Goal: Transaction & Acquisition: Purchase product/service

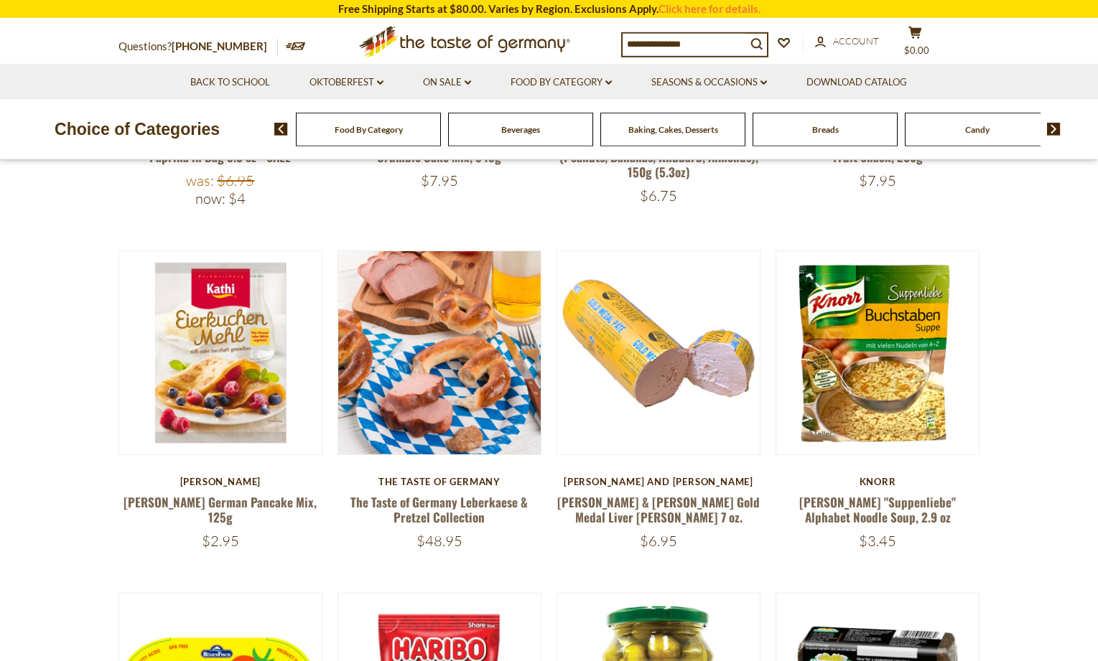
scroll to position [439, 0]
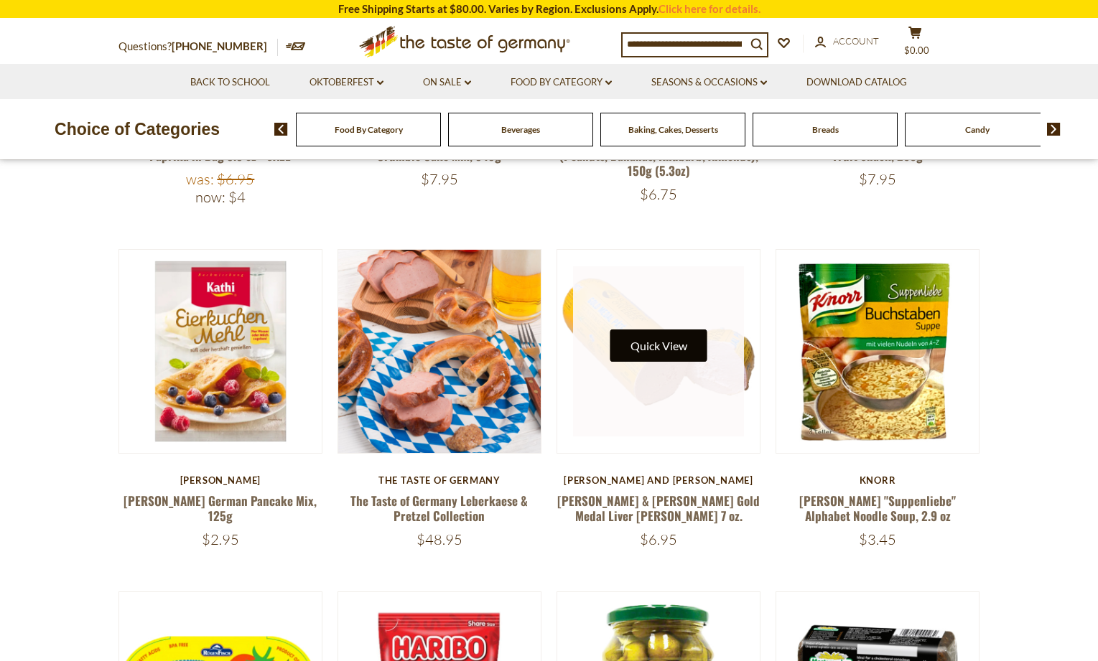
click at [664, 345] on button "Quick View" at bounding box center [658, 346] width 97 height 32
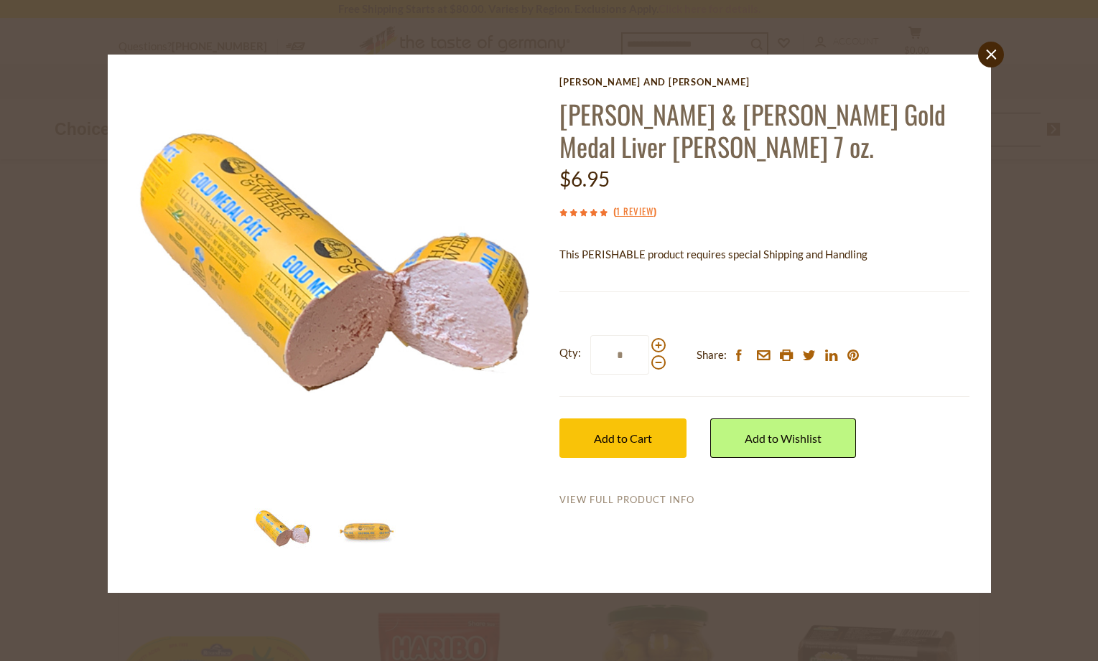
click at [616, 498] on link "View Full Product Info" at bounding box center [626, 500] width 135 height 13
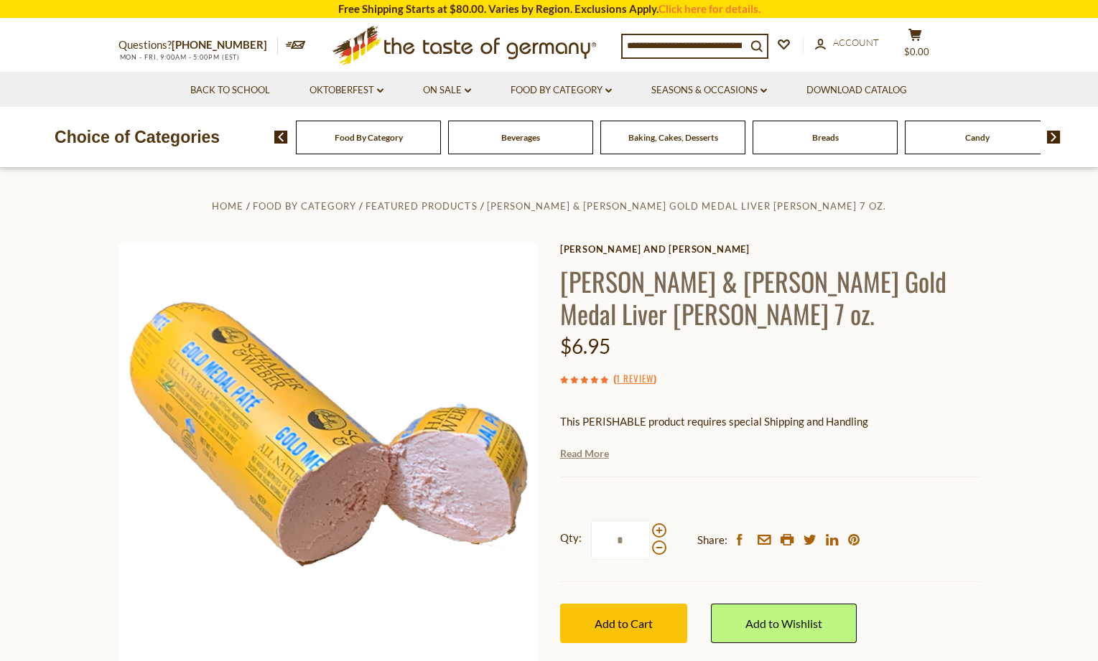
click at [579, 447] on link "Read More" at bounding box center [584, 454] width 49 height 14
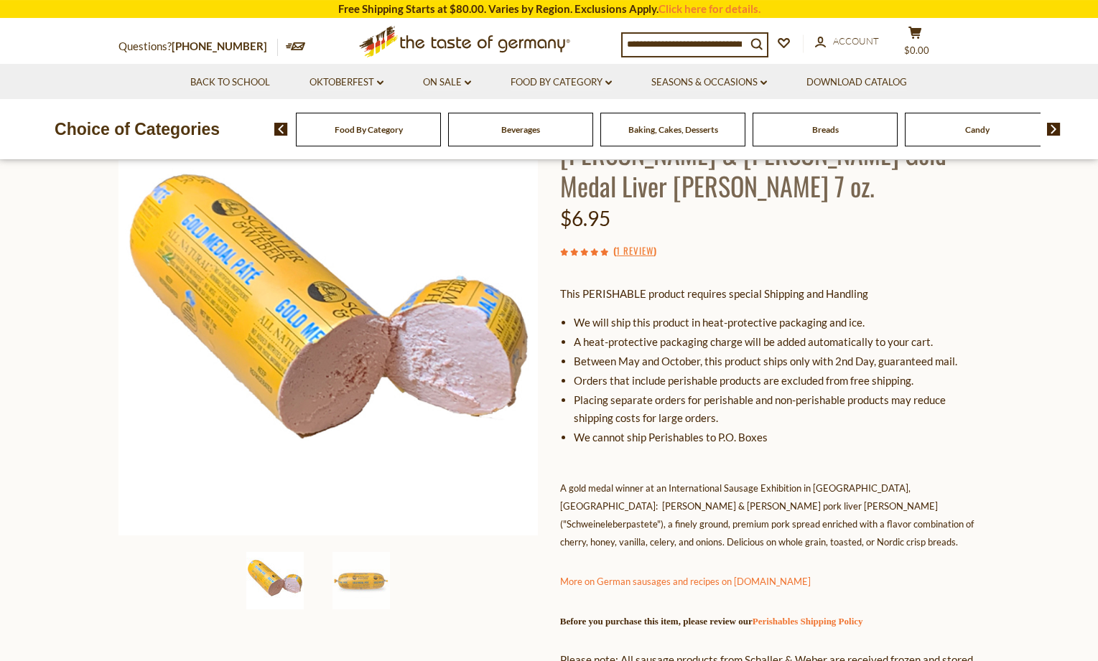
scroll to position [73, 0]
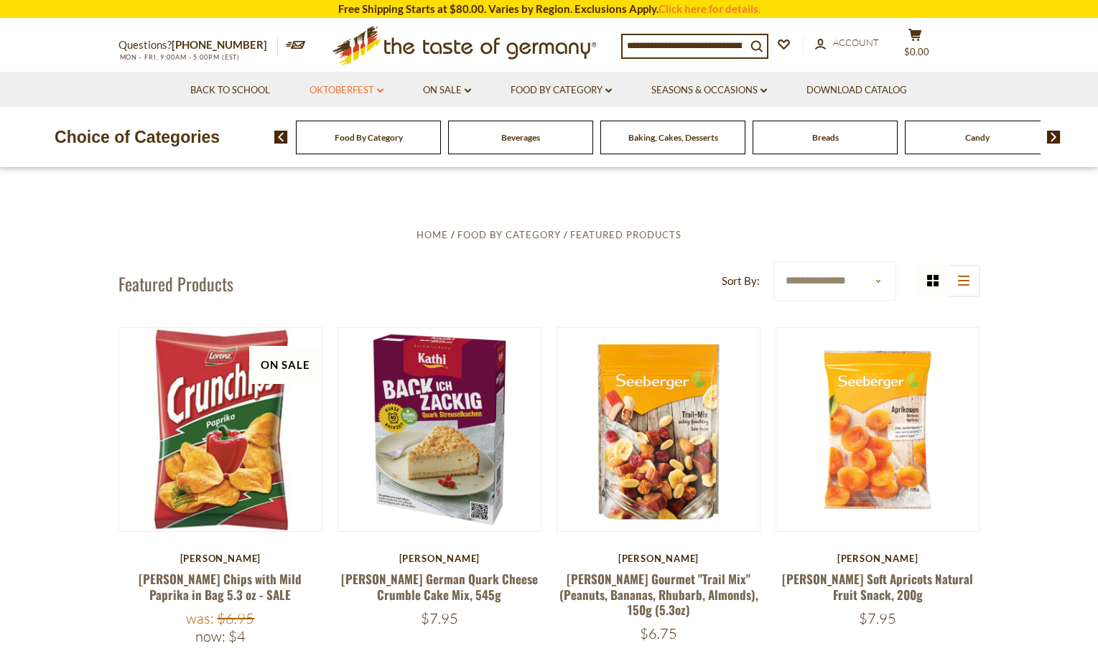
click at [335, 88] on link "Oktoberfest dropdown_arrow" at bounding box center [346, 91] width 74 height 16
click at [436, 88] on link "On Sale dropdown_arrow" at bounding box center [447, 91] width 48 height 16
click at [440, 132] on link "All On Sale" at bounding box center [441, 127] width 52 height 13
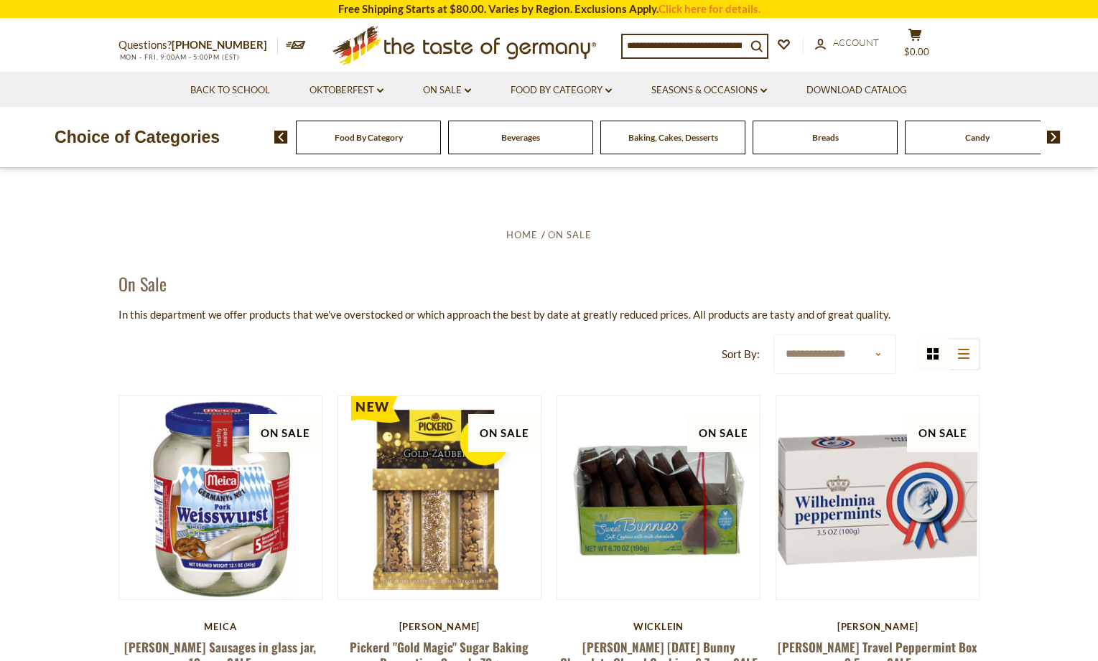
click at [722, 42] on input at bounding box center [685, 45] width 124 height 20
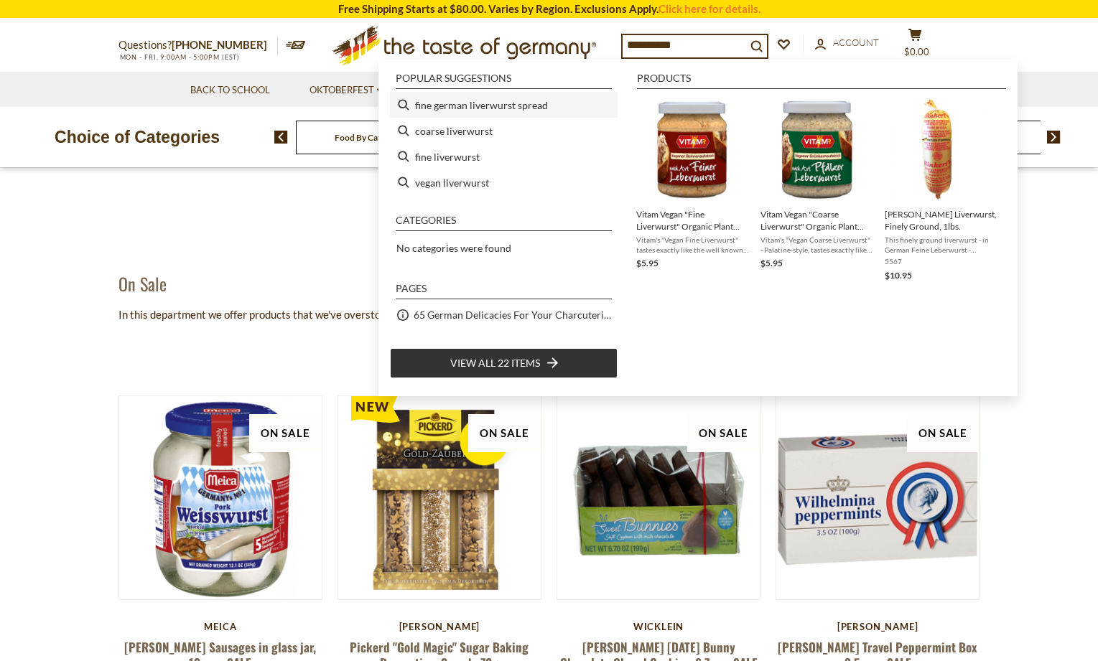
click at [455, 104] on li "fine german liverwurst spread" at bounding box center [504, 105] width 228 height 26
type input "**********"
